Goal: Information Seeking & Learning: Check status

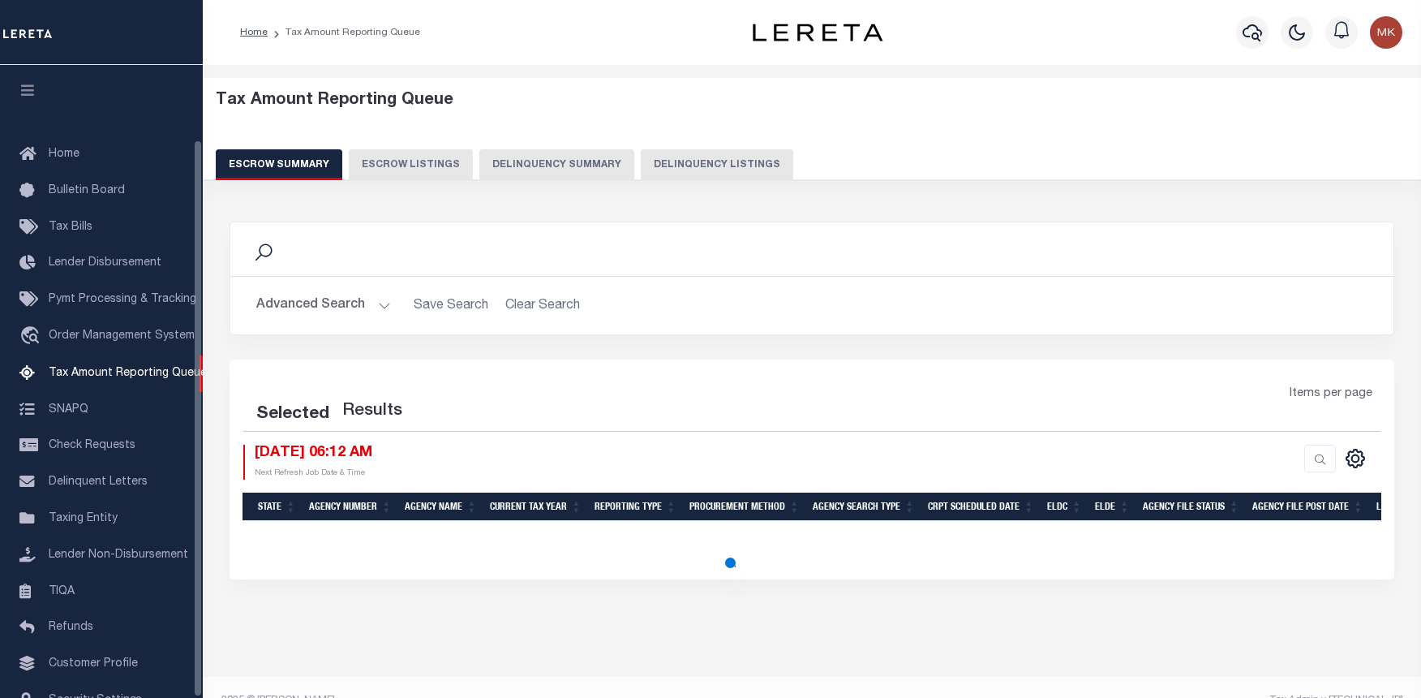
select select "100"
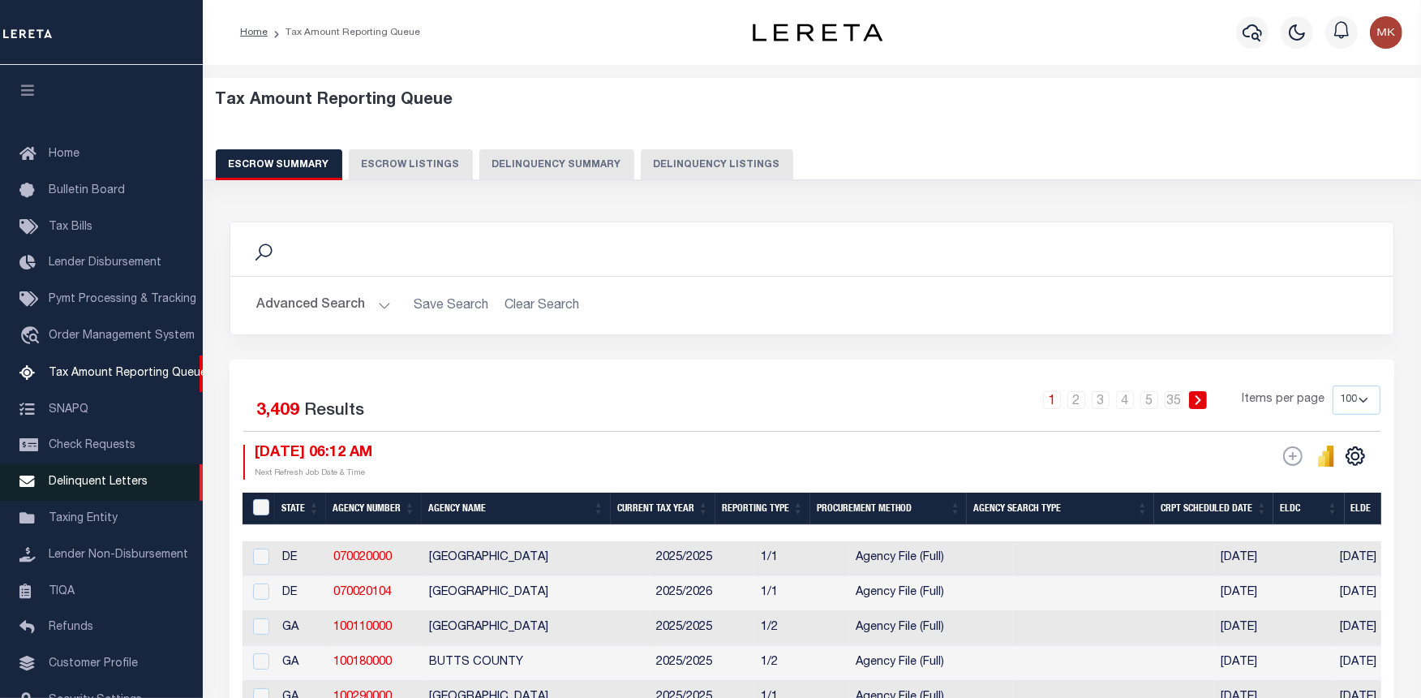
scroll to position [84, 0]
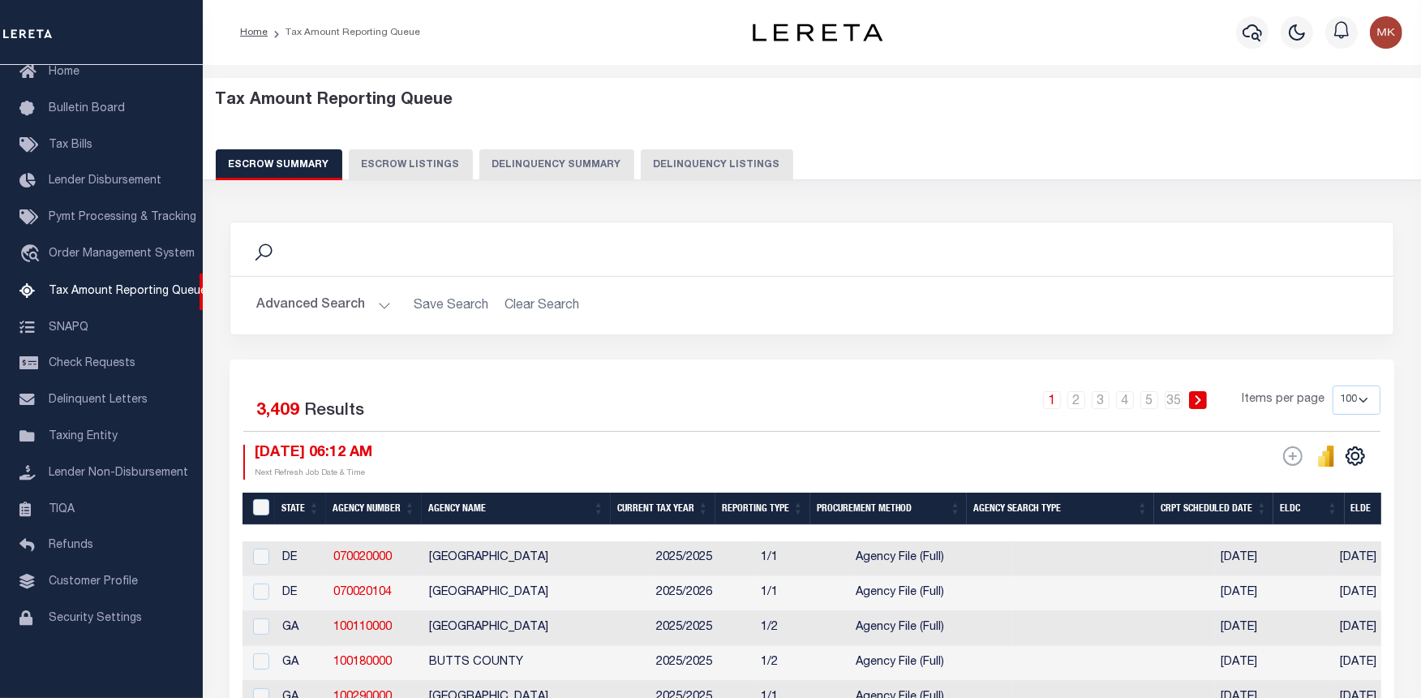
click at [699, 170] on button "Delinquency Listings" at bounding box center [717, 164] width 153 height 31
select select "100"
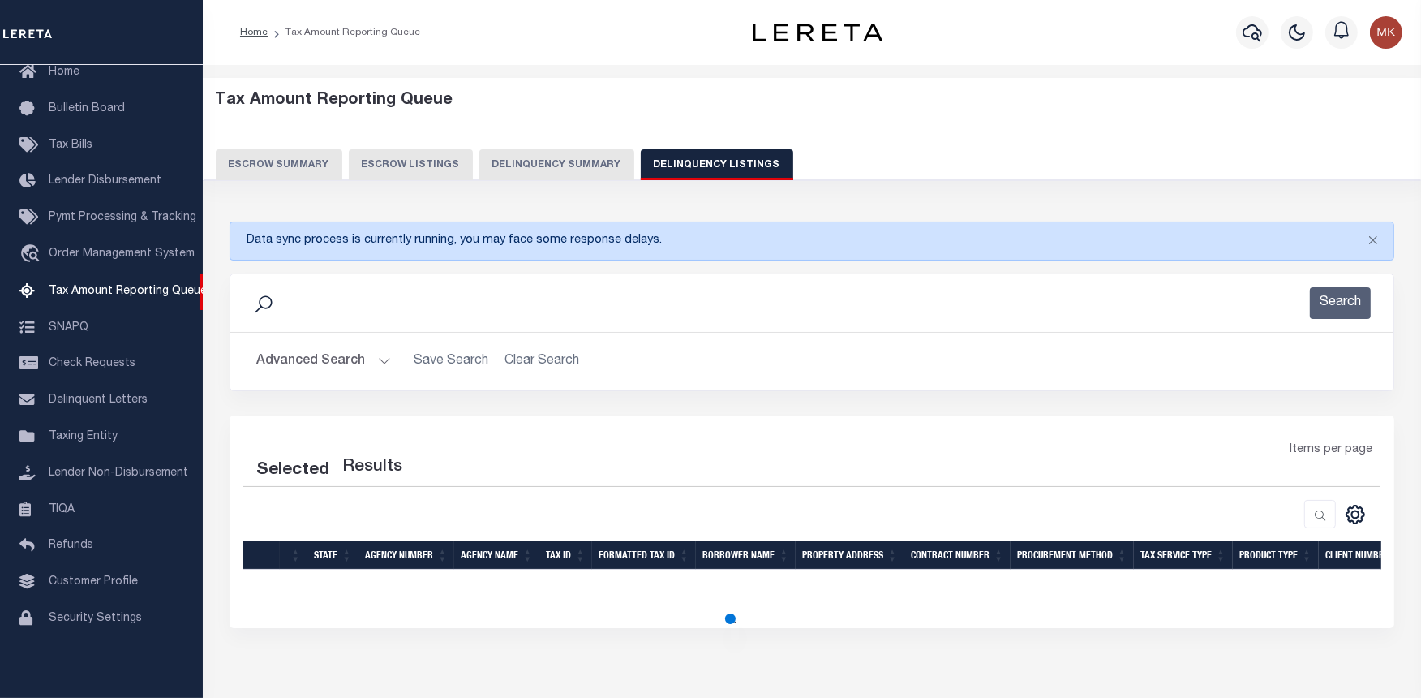
select select "100"
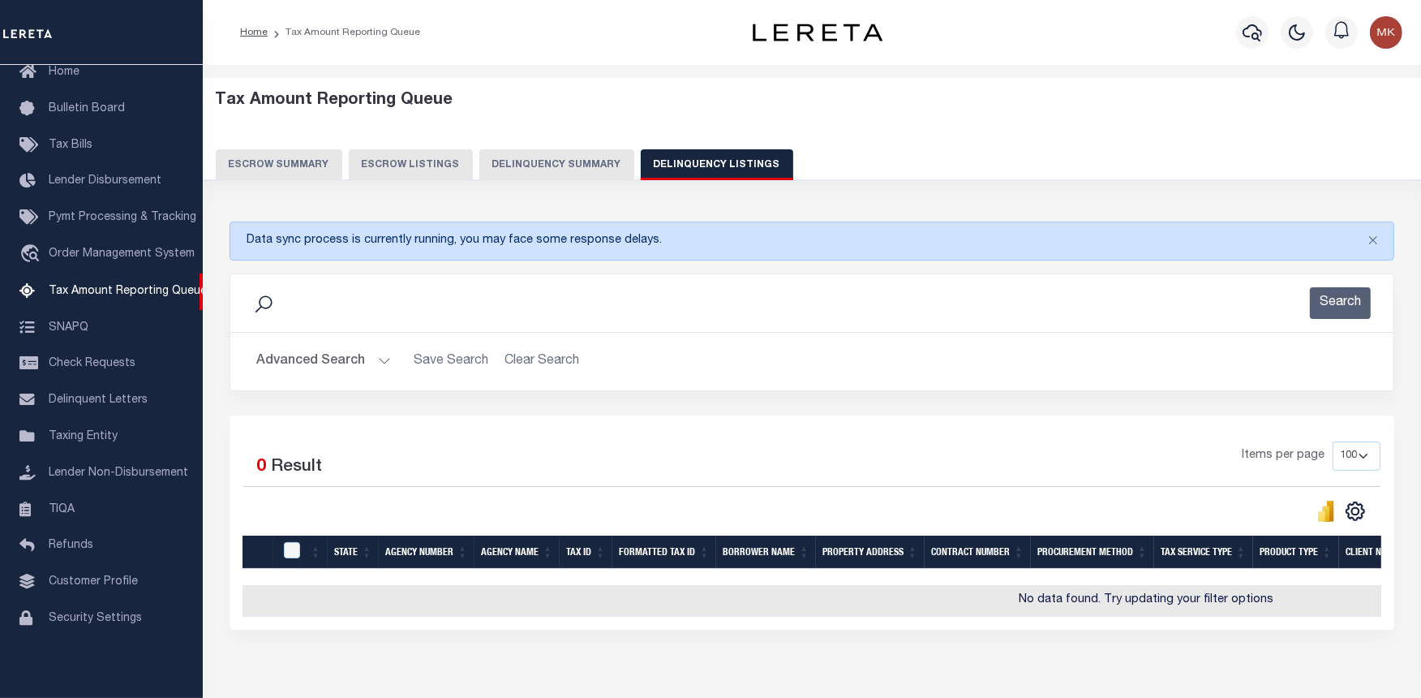
click at [376, 359] on button "Advanced Search" at bounding box center [323, 362] width 135 height 32
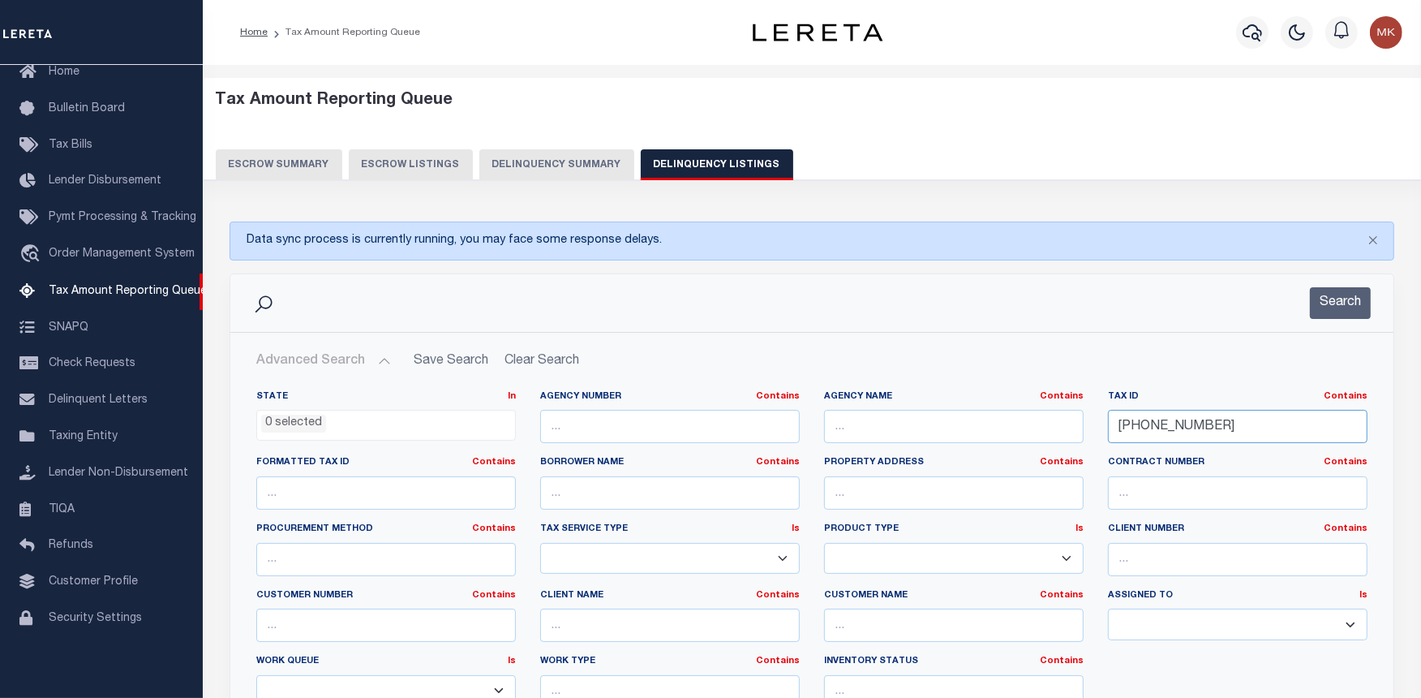
click at [1137, 433] on input "211-19-13" at bounding box center [1238, 426] width 260 height 33
click at [1137, 432] on input "211-19-13" at bounding box center [1238, 426] width 260 height 33
paste input "30024049"
type input "30024049"
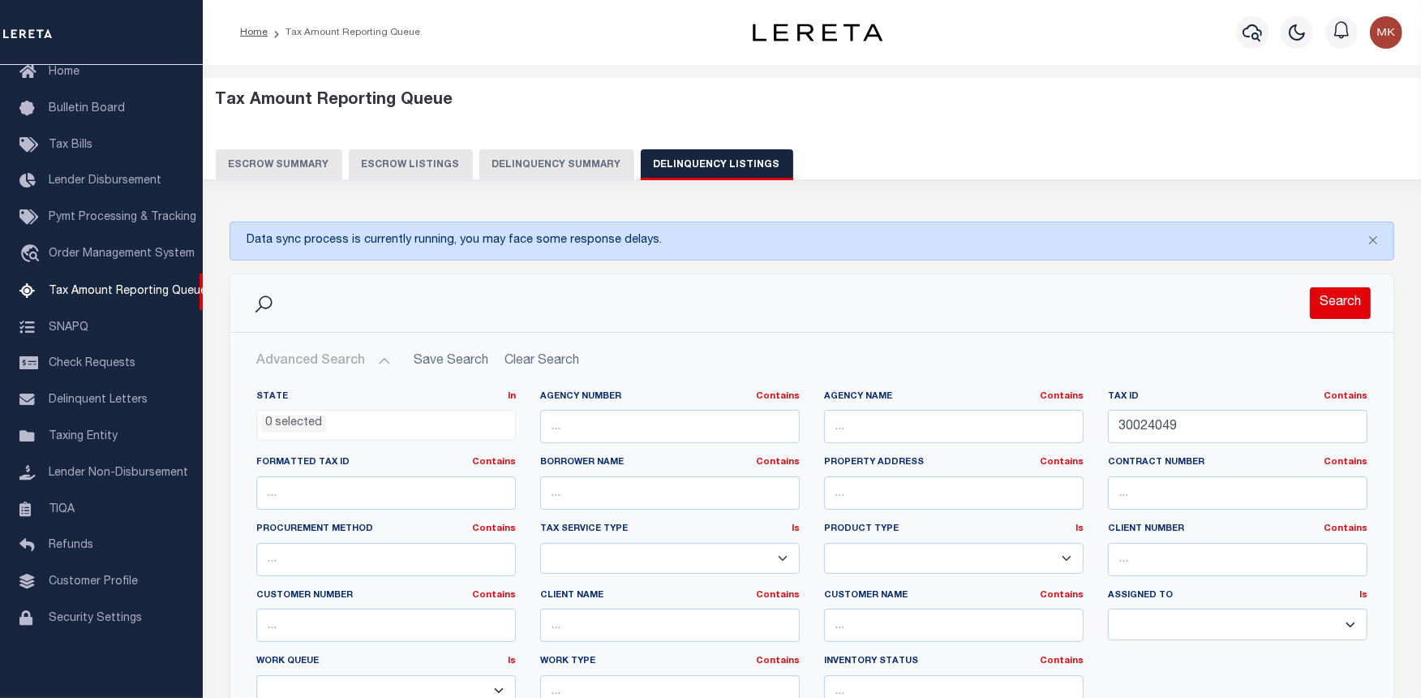
click at [1324, 307] on button "Search" at bounding box center [1340, 303] width 61 height 32
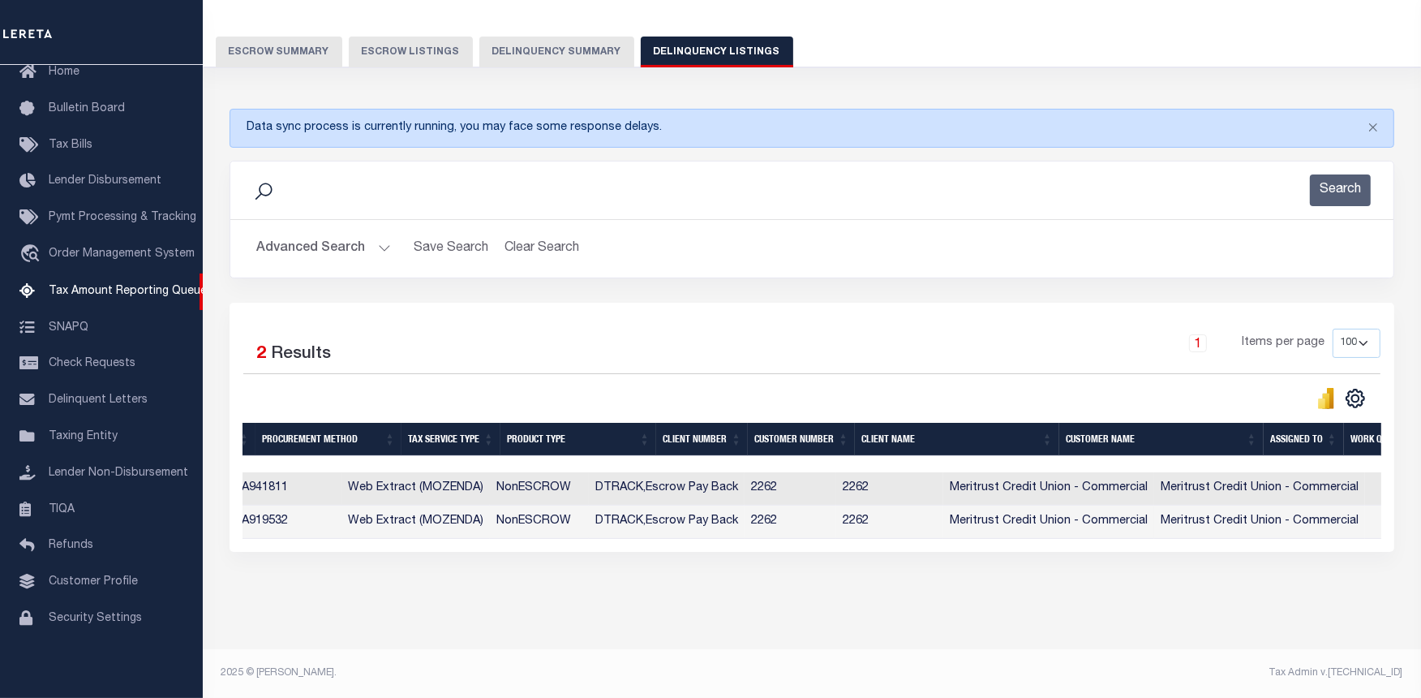
scroll to position [0, 0]
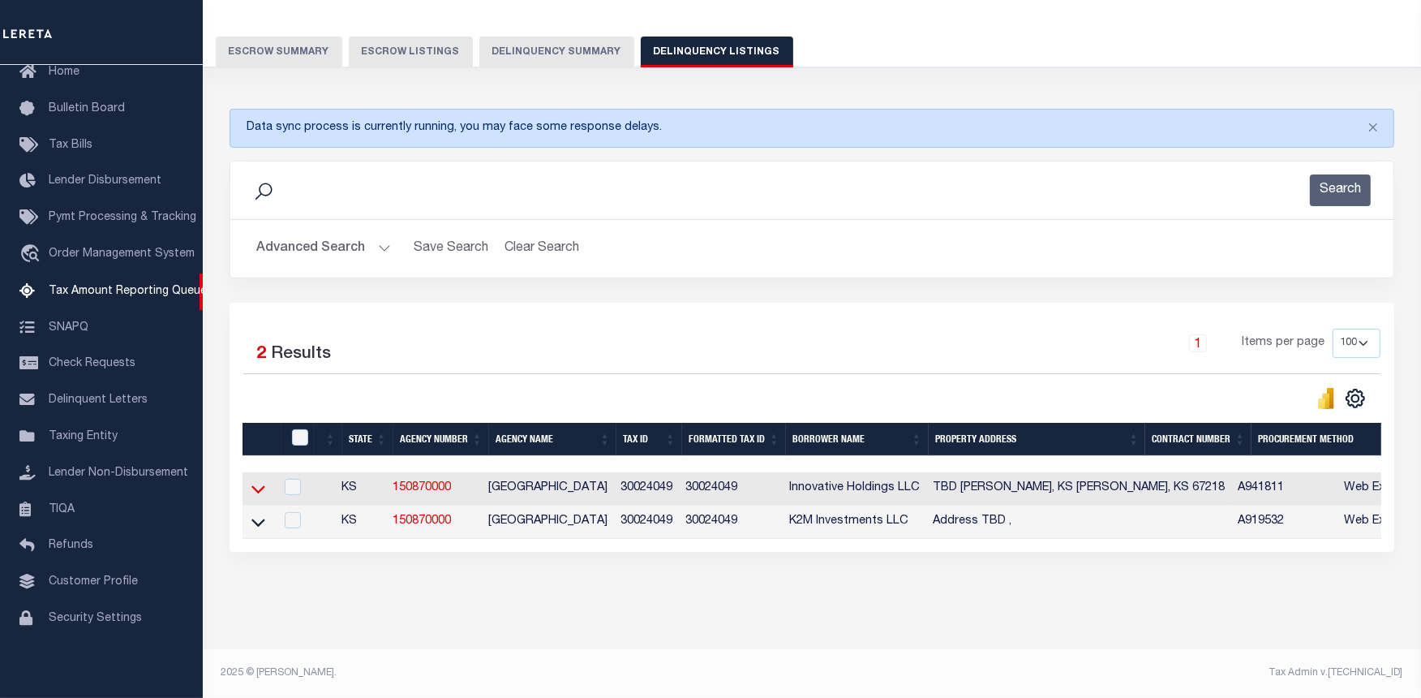
click at [258, 480] on icon at bounding box center [258, 488] width 14 height 17
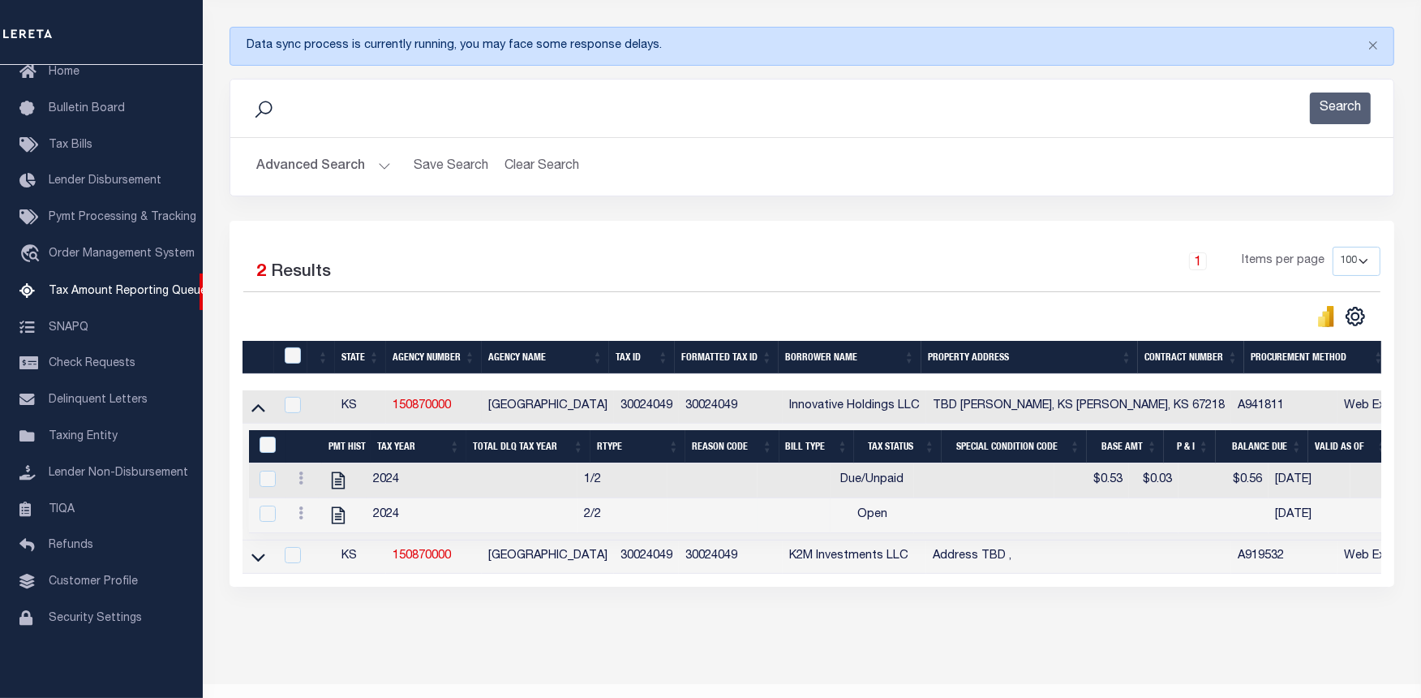
scroll to position [245, 0]
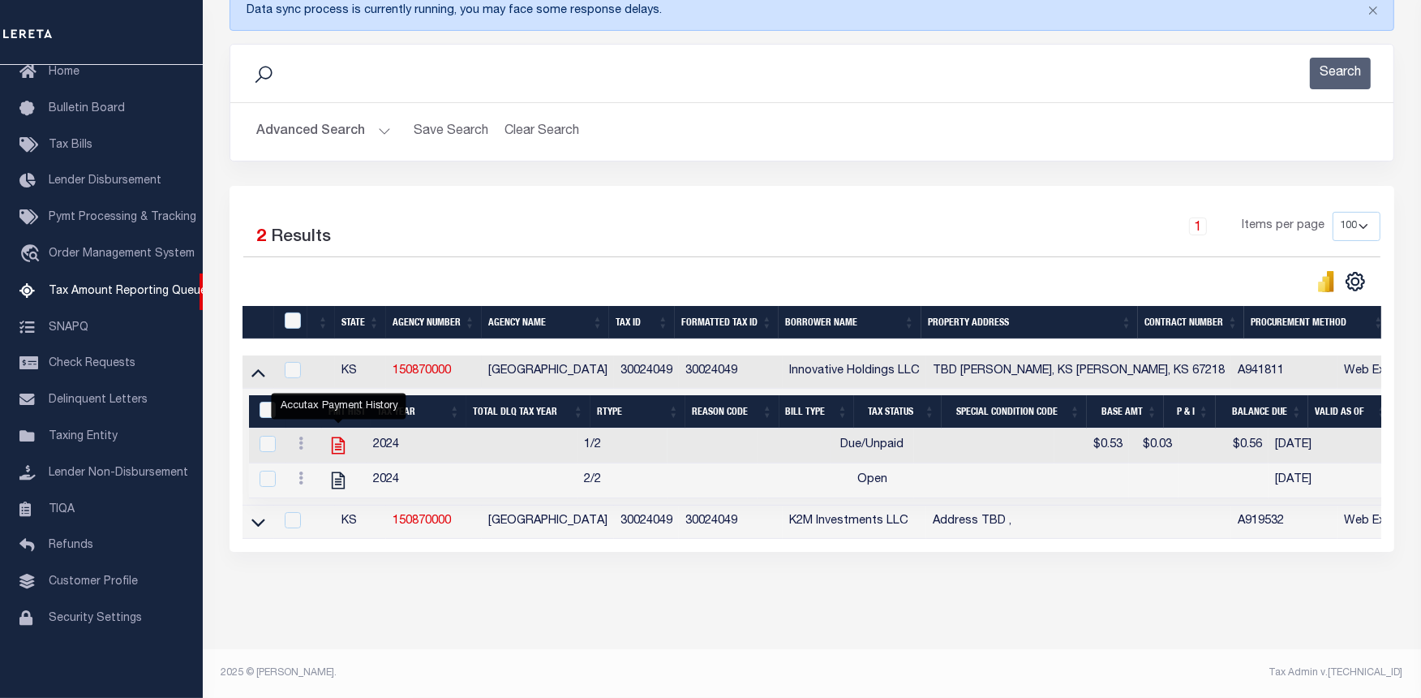
click at [331, 438] on icon "" at bounding box center [338, 445] width 21 height 21
checkbox input "true"
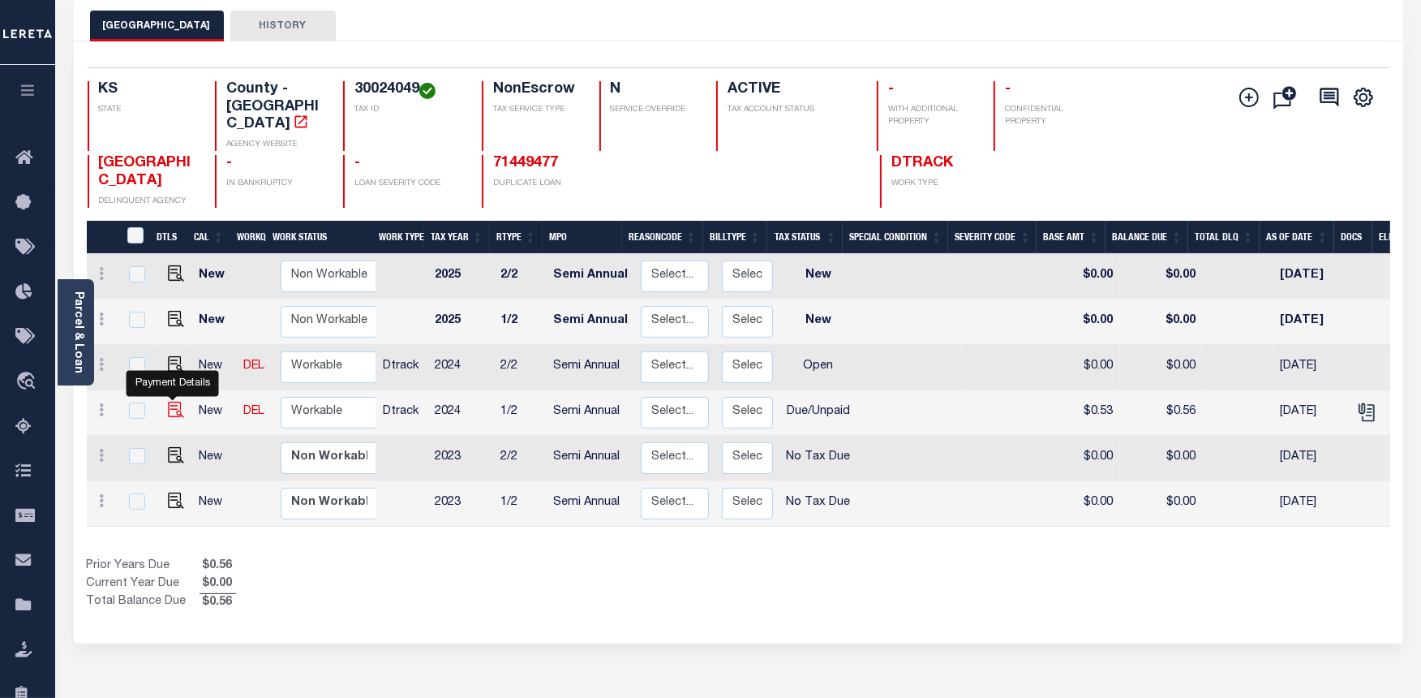
click at [171, 402] on img "" at bounding box center [176, 410] width 16 height 16
checkbox input "true"
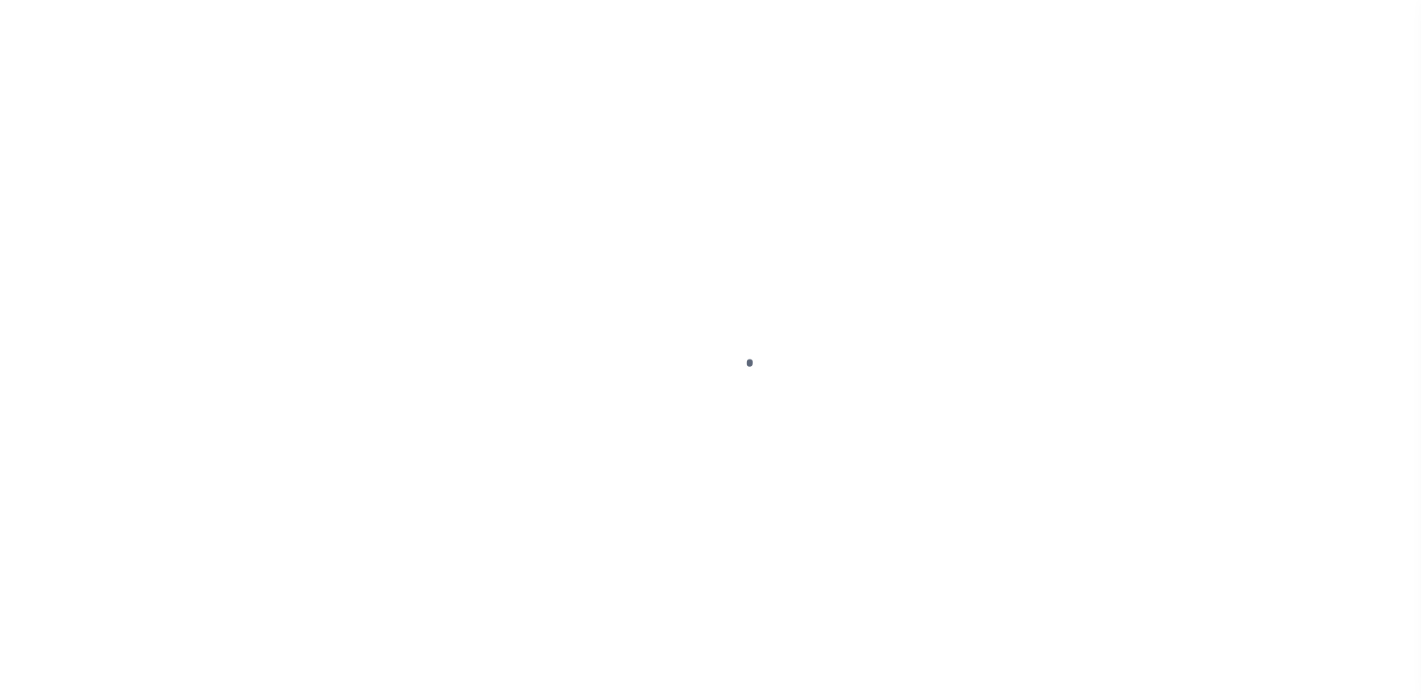
select select "DUE"
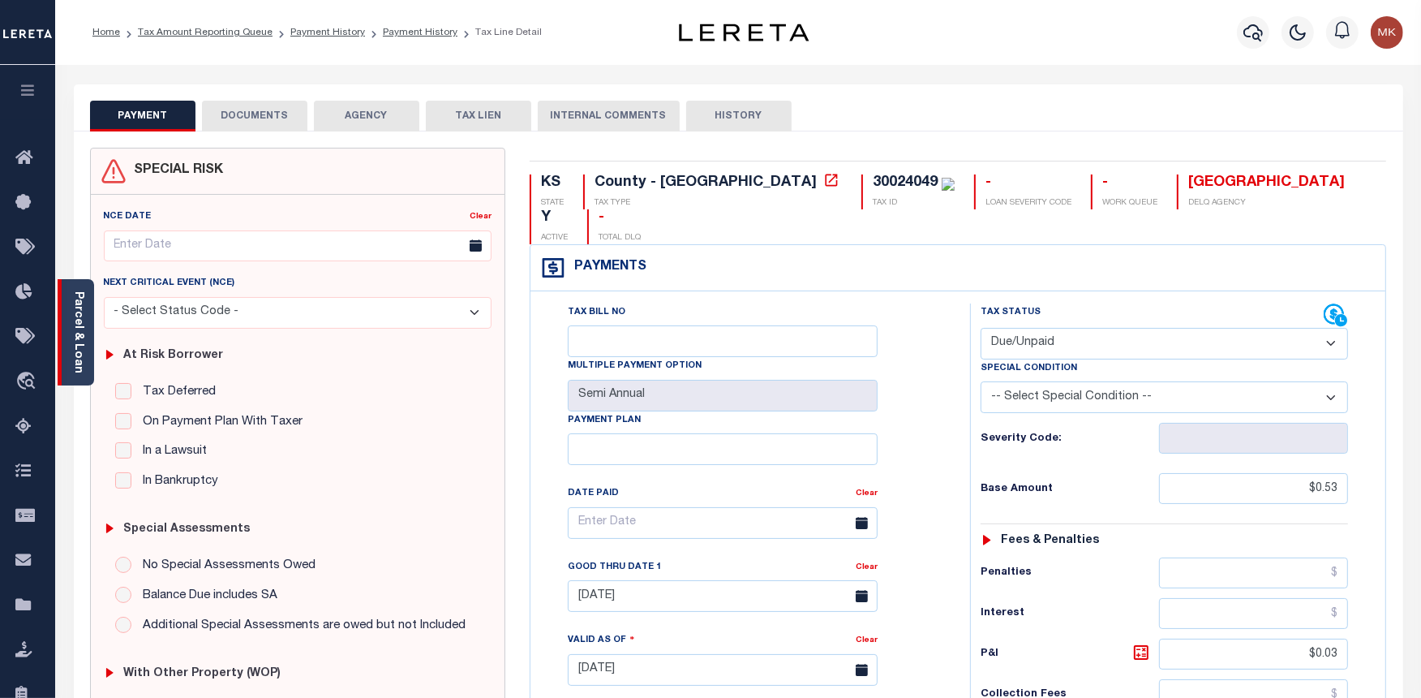
click at [69, 341] on div "Parcel & Loan" at bounding box center [76, 332] width 37 height 106
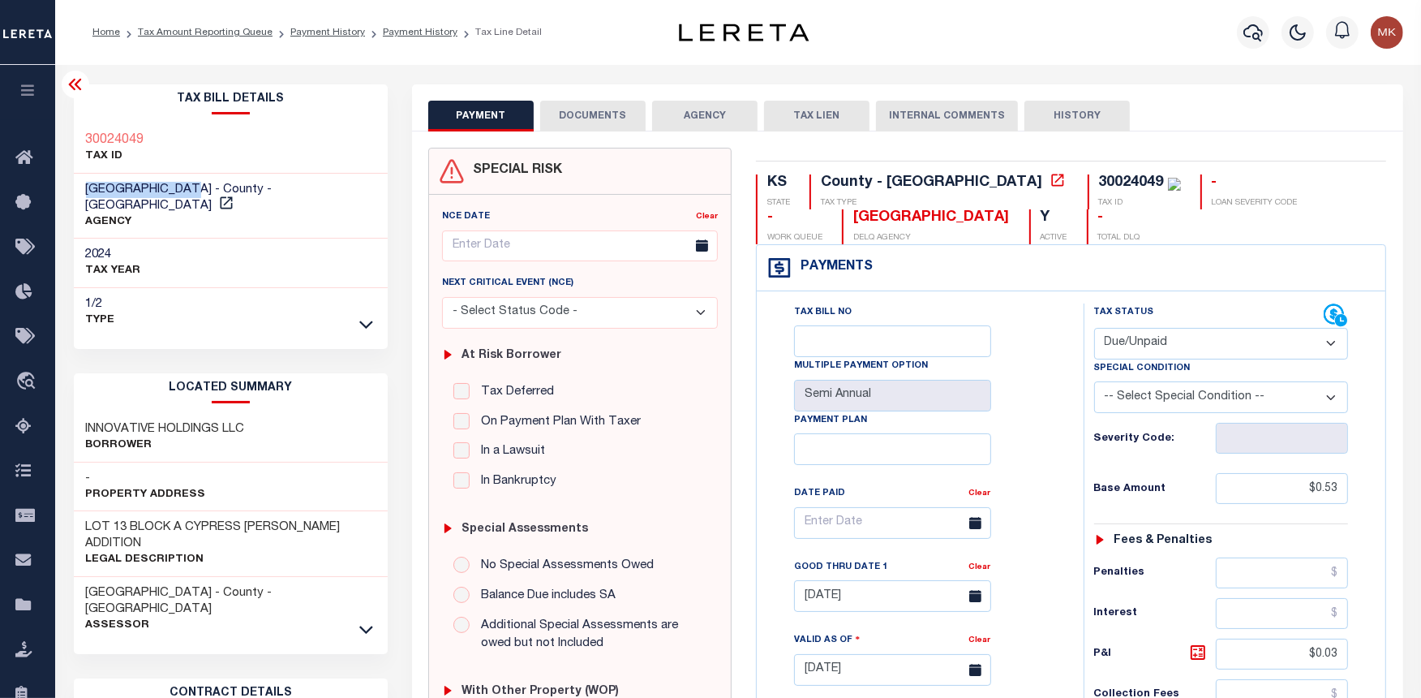
drag, startPoint x: 203, startPoint y: 189, endPoint x: 75, endPoint y: 182, distance: 127.6
click at [75, 182] on div "[GEOGRAPHIC_DATA] - County - [GEOGRAPHIC_DATA] AGENCY" at bounding box center [231, 207] width 314 height 66
copy span "[GEOGRAPHIC_DATA]"
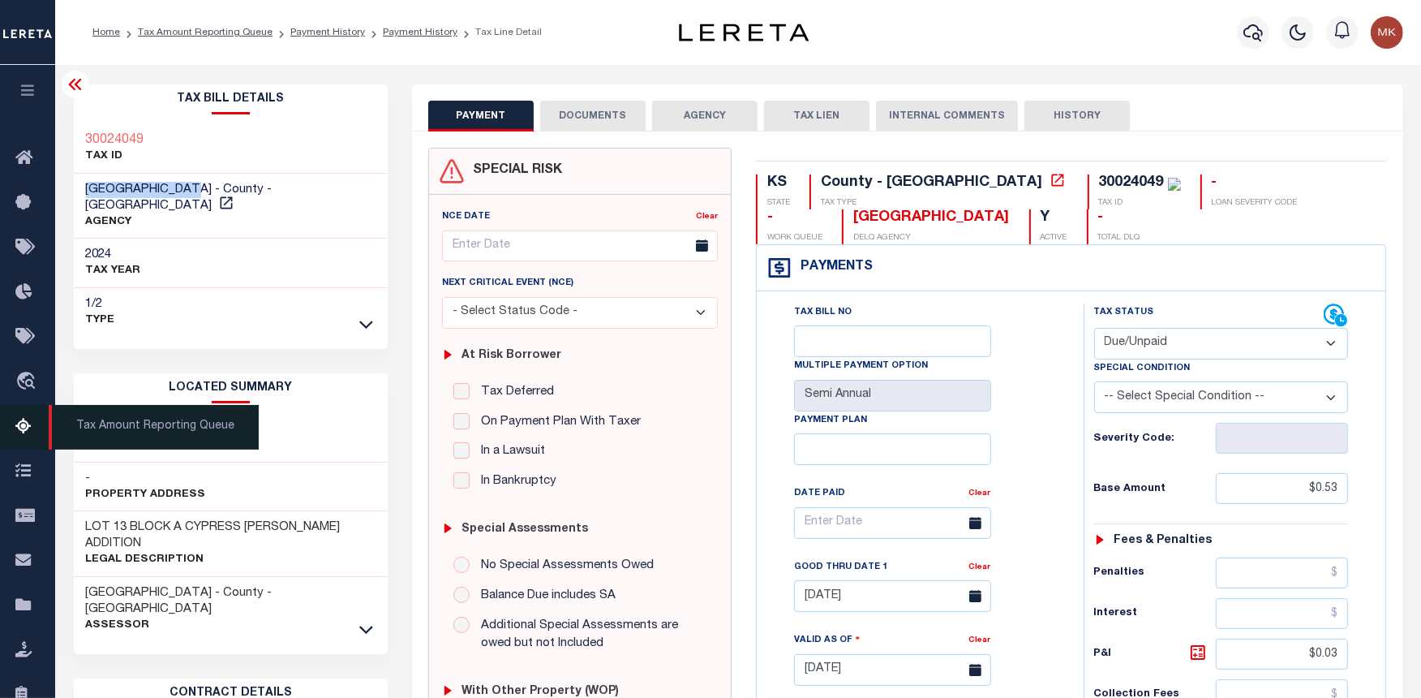
click at [27, 416] on link "Tax Amount Reporting Queue" at bounding box center [27, 427] width 55 height 45
